Goal: Find specific page/section: Find specific page/section

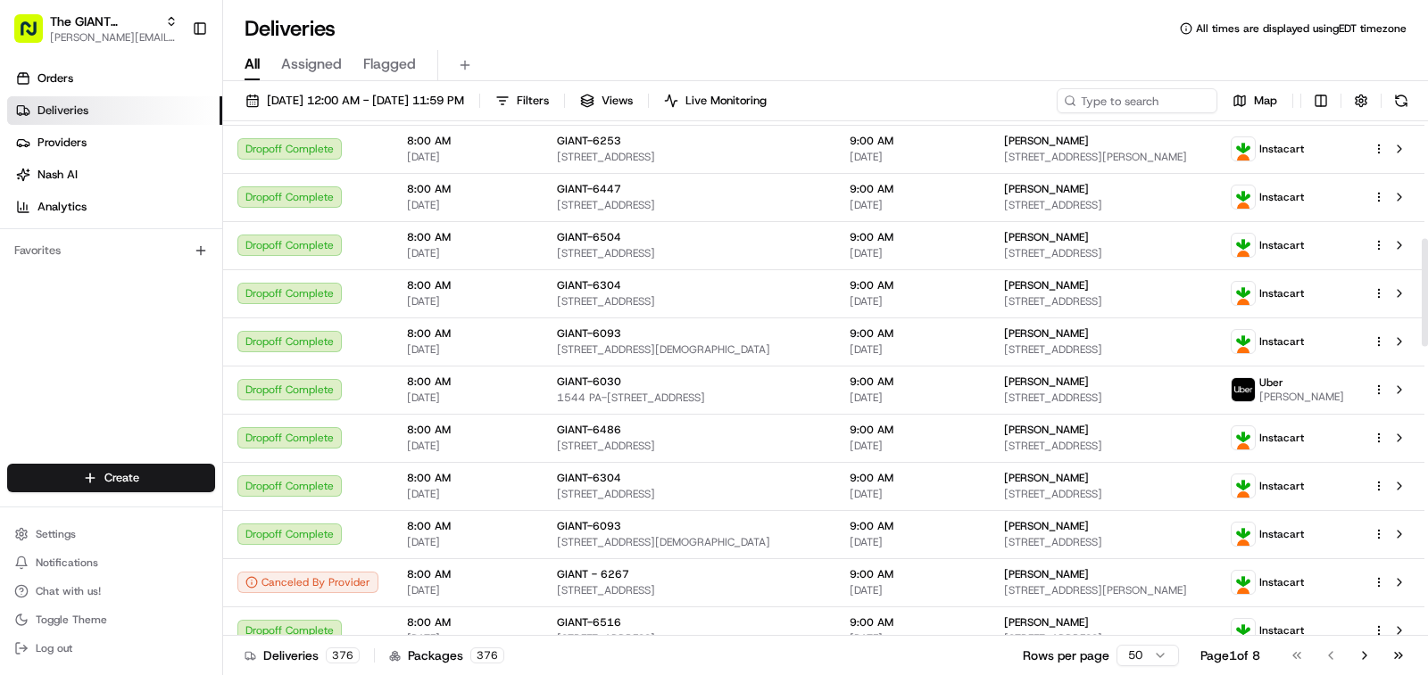
scroll to position [625, 0]
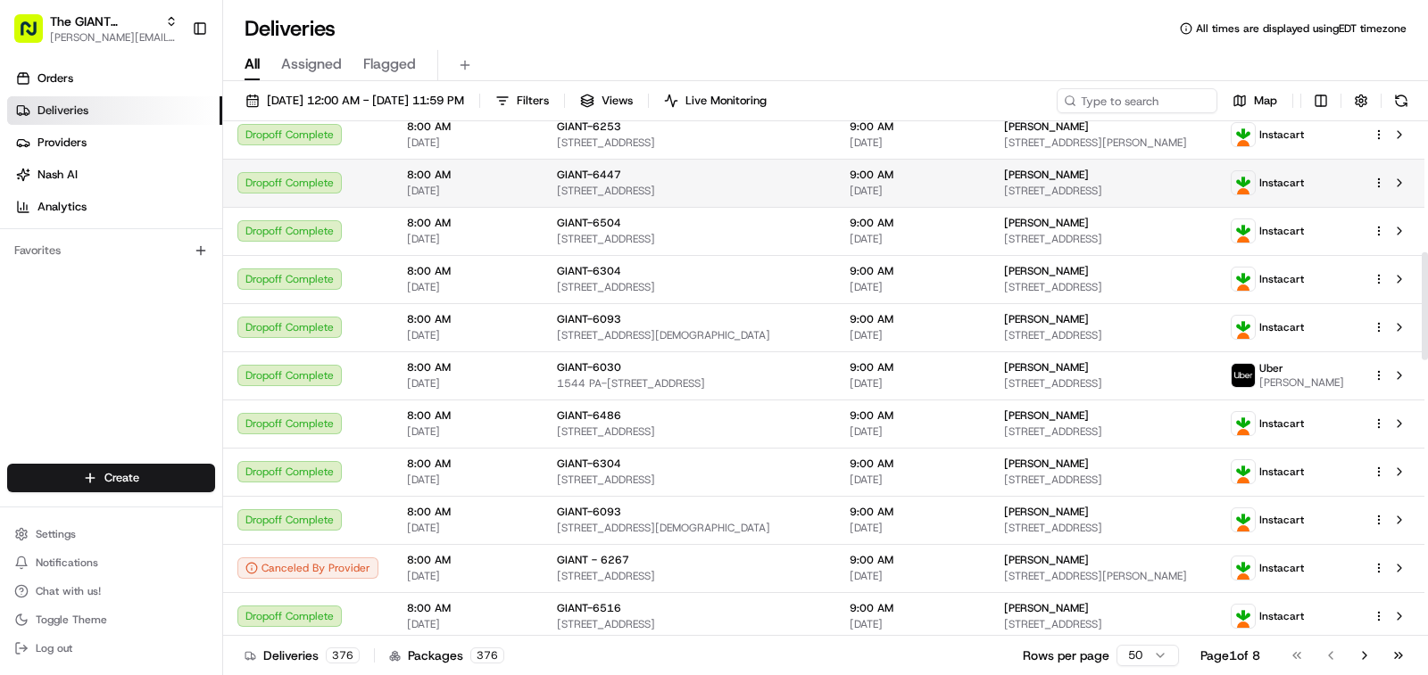
drag, startPoint x: 599, startPoint y: 103, endPoint x: 483, endPoint y: 199, distance: 150.8
click at [549, 103] on span "Filters" at bounding box center [533, 101] width 32 height 16
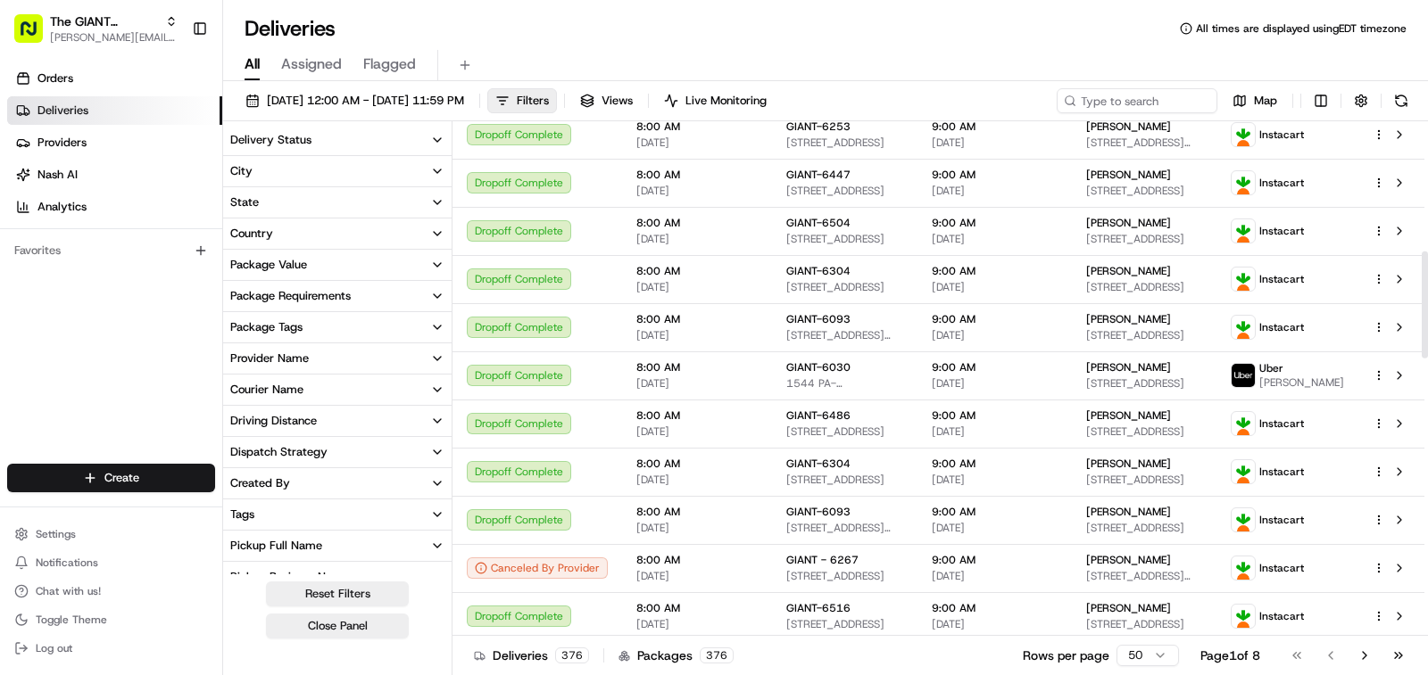
click at [313, 171] on button "City" at bounding box center [337, 171] width 228 height 30
click at [297, 204] on input at bounding box center [348, 204] width 200 height 29
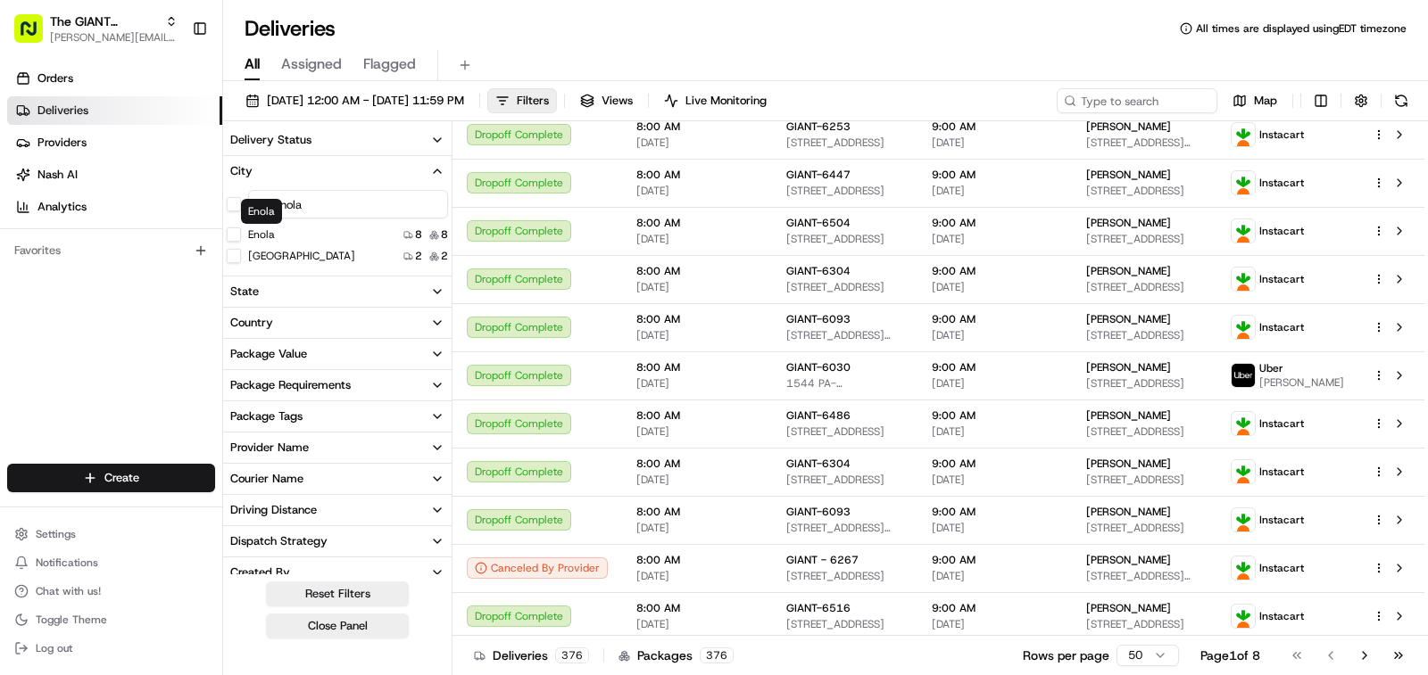
type input "enola"
click at [248, 233] on label "Enola" at bounding box center [261, 235] width 27 height 14
click at [241, 233] on button "Enola" at bounding box center [234, 235] width 14 height 14
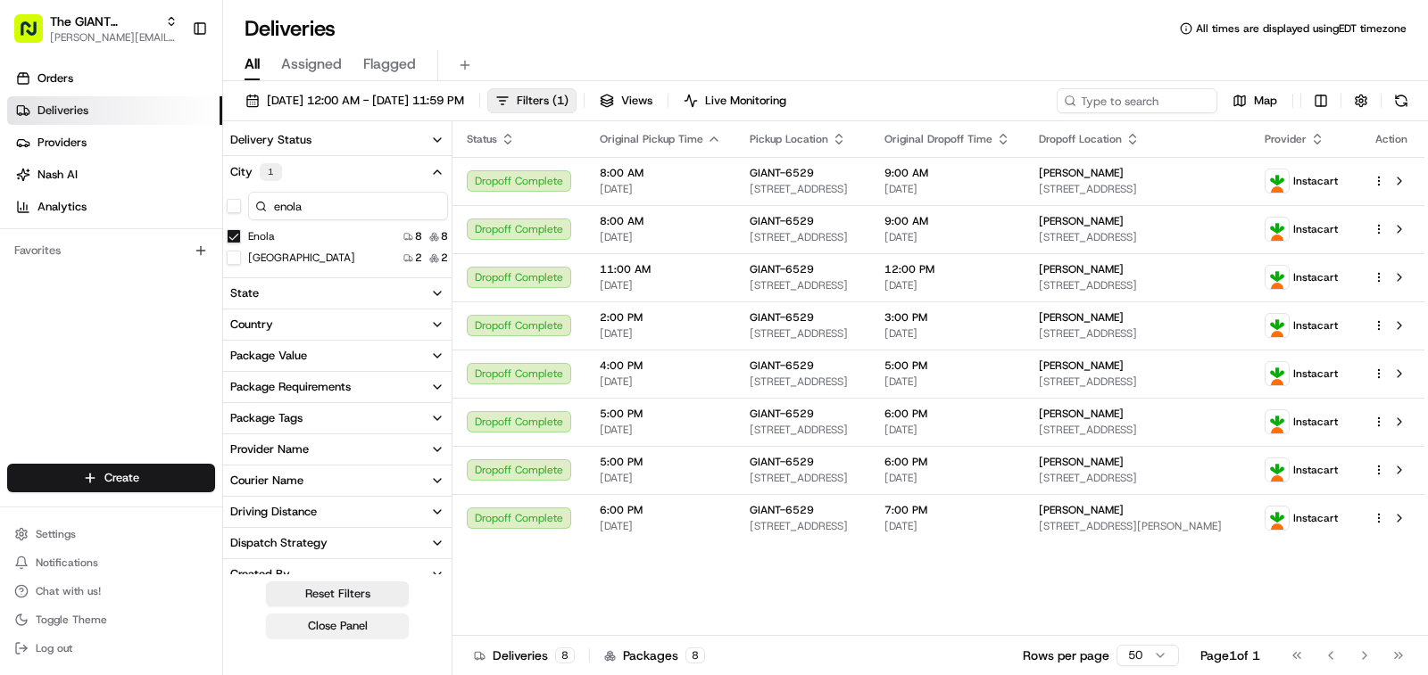
click at [356, 626] on button "Close Panel" at bounding box center [337, 626] width 143 height 25
